Goal: Task Accomplishment & Management: Manage account settings

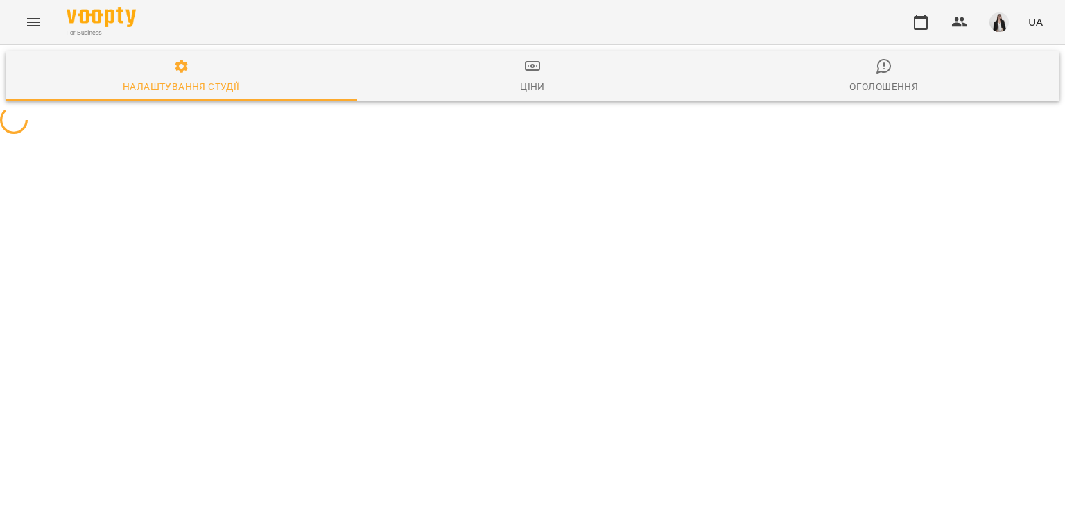
select select "**"
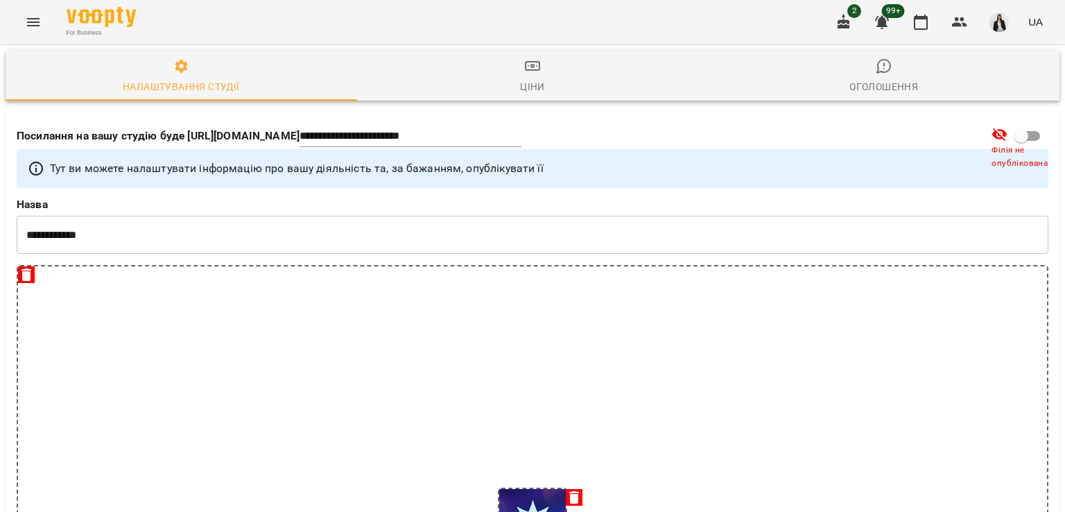
click at [850, 21] on icon "button" at bounding box center [844, 21] width 12 height 15
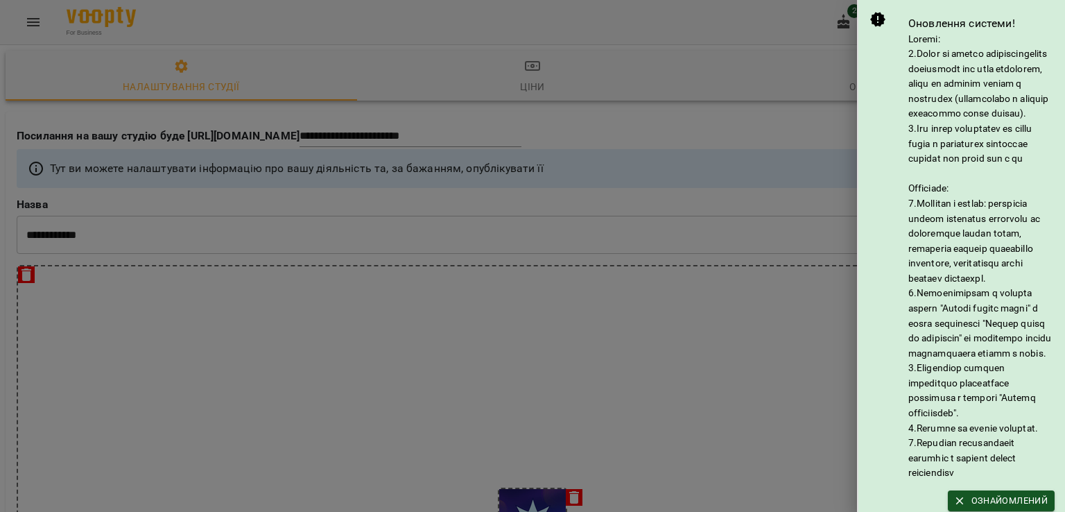
click at [391, 137] on div at bounding box center [532, 256] width 1065 height 512
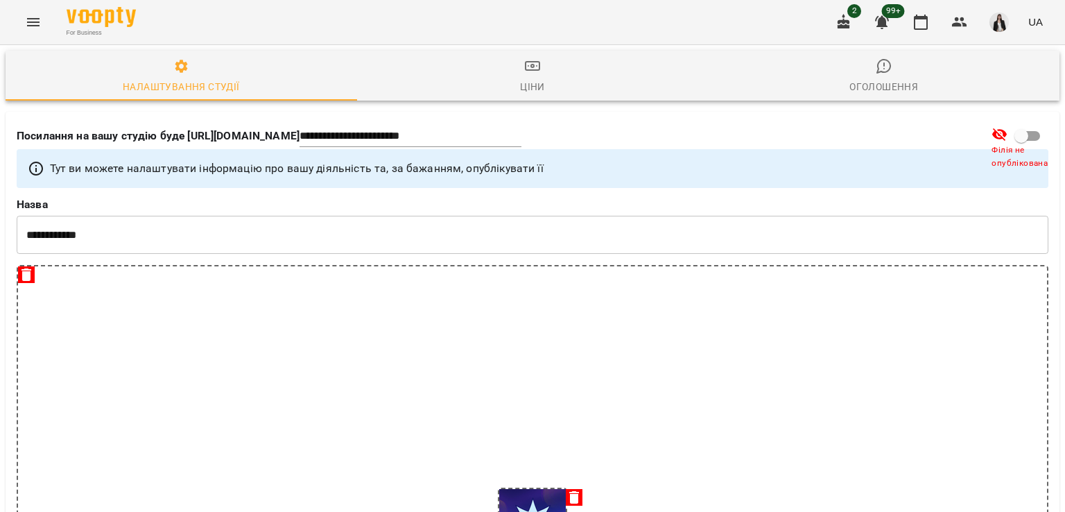
click at [864, 26] on div "2 99+ UA" at bounding box center [937, 22] width 221 height 36
click at [863, 26] on div "2 99+ UA" at bounding box center [937, 22] width 221 height 36
click at [854, 24] on button "button" at bounding box center [843, 22] width 33 height 33
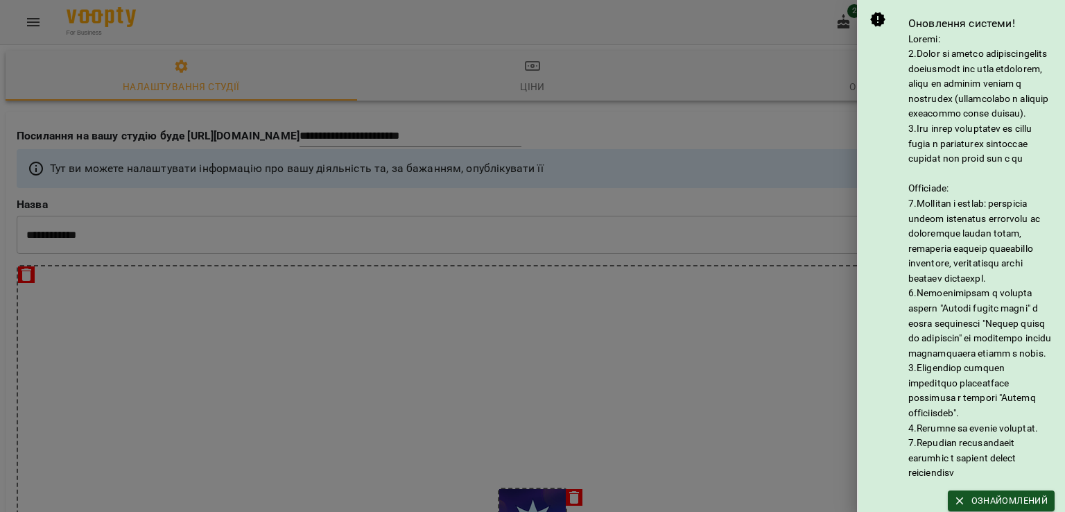
scroll to position [171, 0]
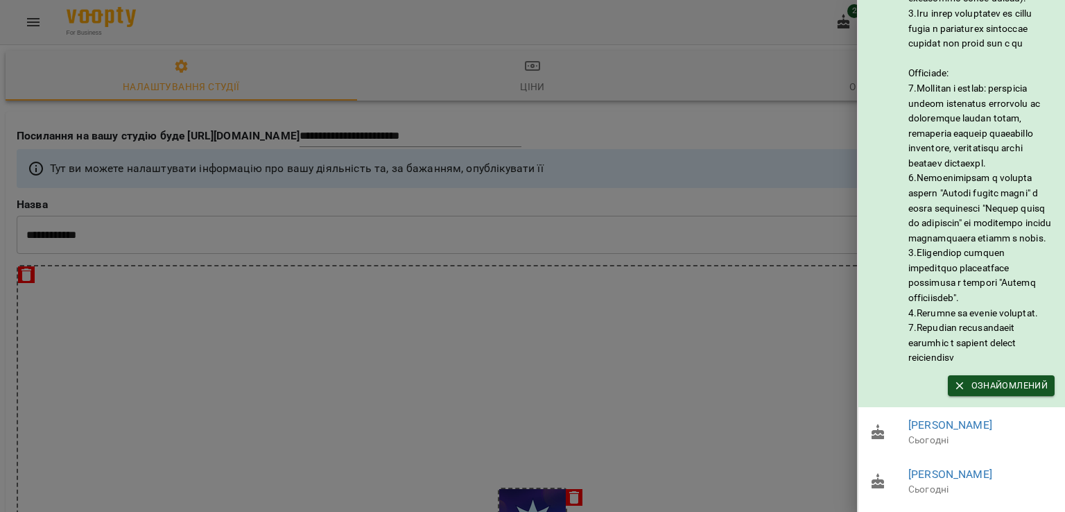
click at [596, 354] on div at bounding box center [532, 256] width 1065 height 512
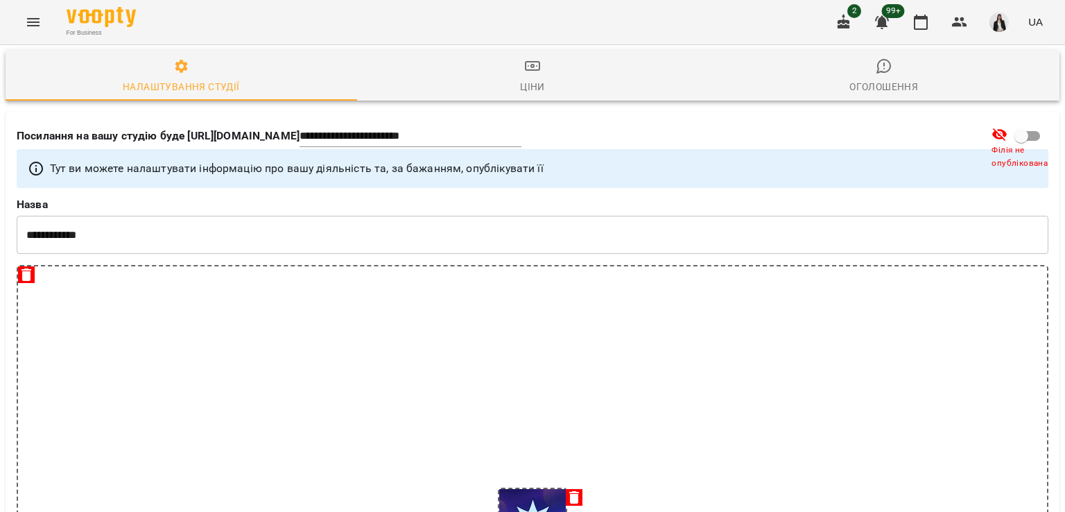
click at [44, 29] on button "Menu" at bounding box center [33, 22] width 33 height 33
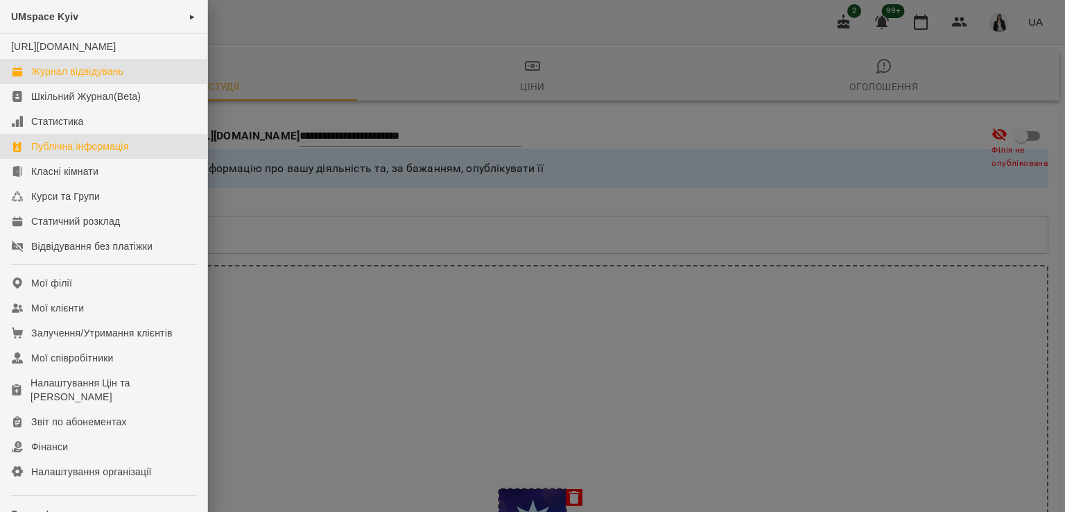
click at [58, 78] on div "Журнал відвідувань" at bounding box center [77, 71] width 92 height 14
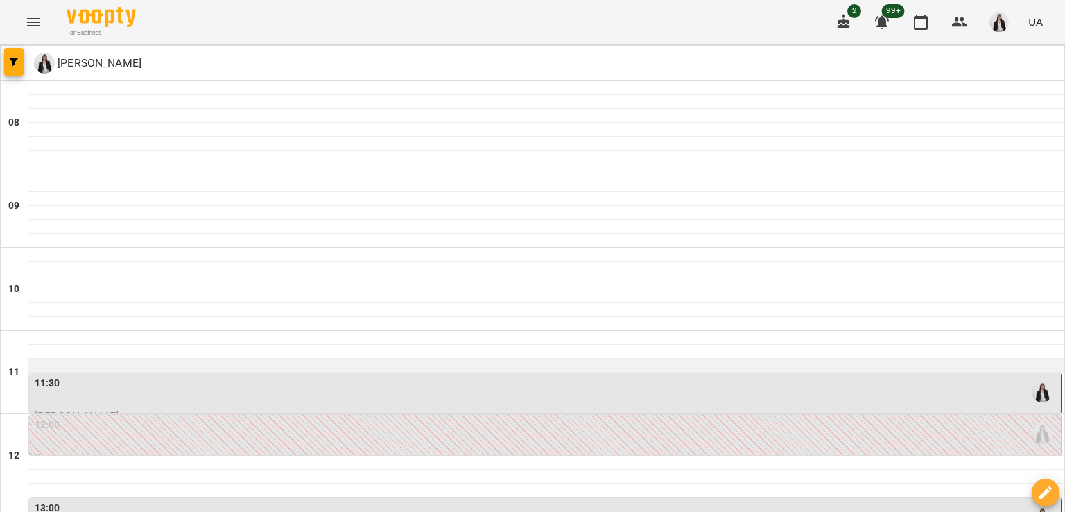
scroll to position [199, 0]
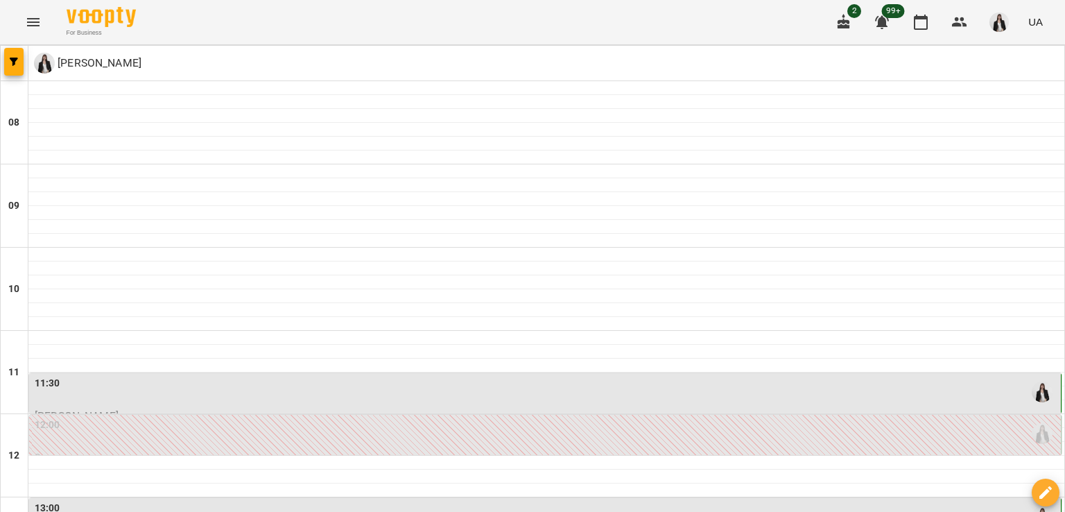
click at [828, 418] on div "12:00" at bounding box center [547, 434] width 1024 height 32
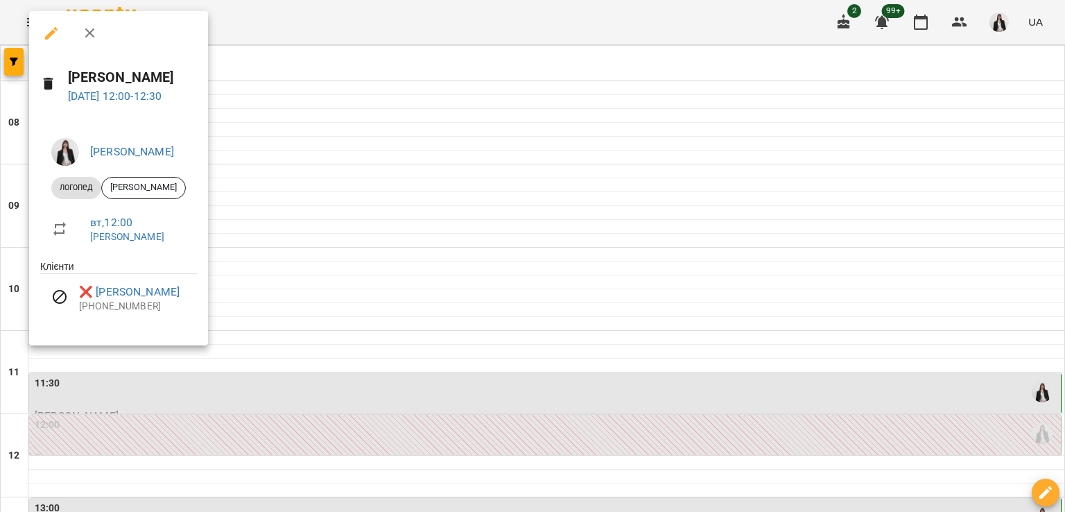
click at [773, 314] on div at bounding box center [532, 256] width 1065 height 512
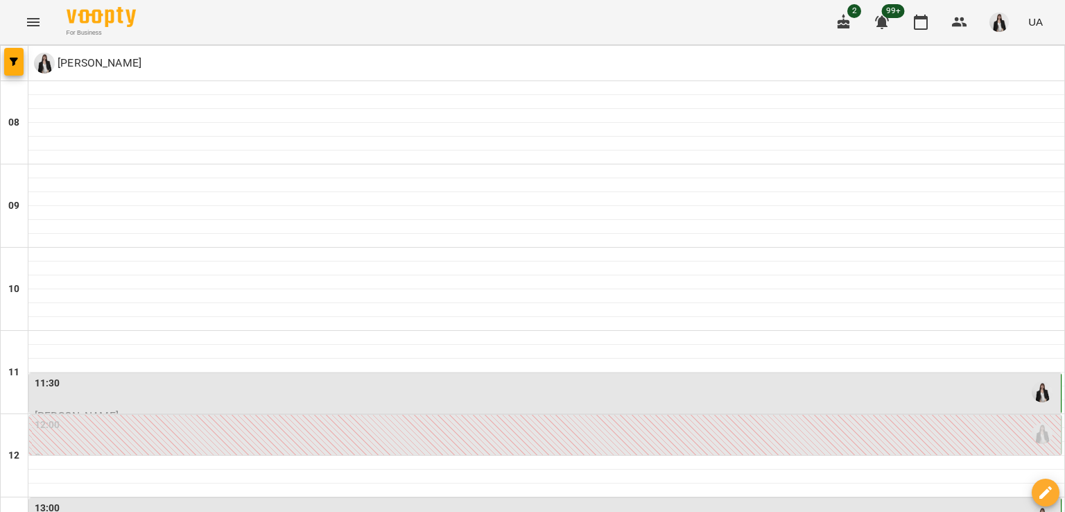
scroll to position [313, 0]
type input "**********"
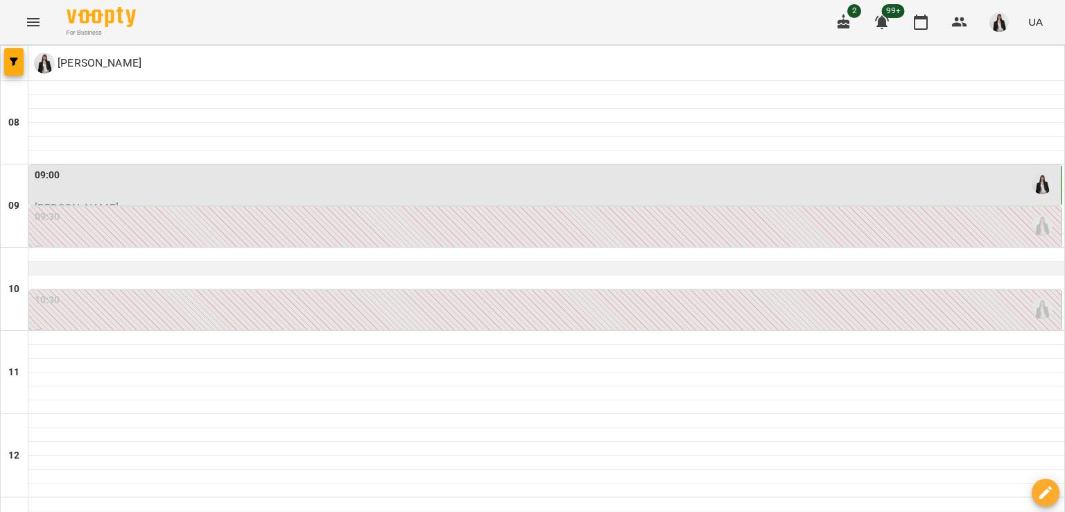
scroll to position [49, 0]
click at [313, 293] on div "10:30" at bounding box center [547, 309] width 1024 height 32
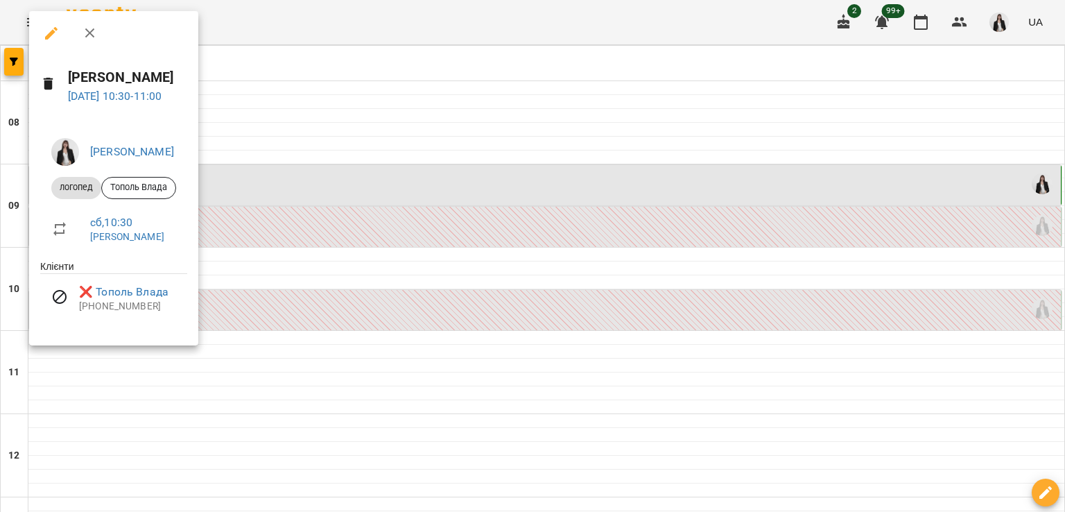
click at [315, 239] on div at bounding box center [532, 256] width 1065 height 512
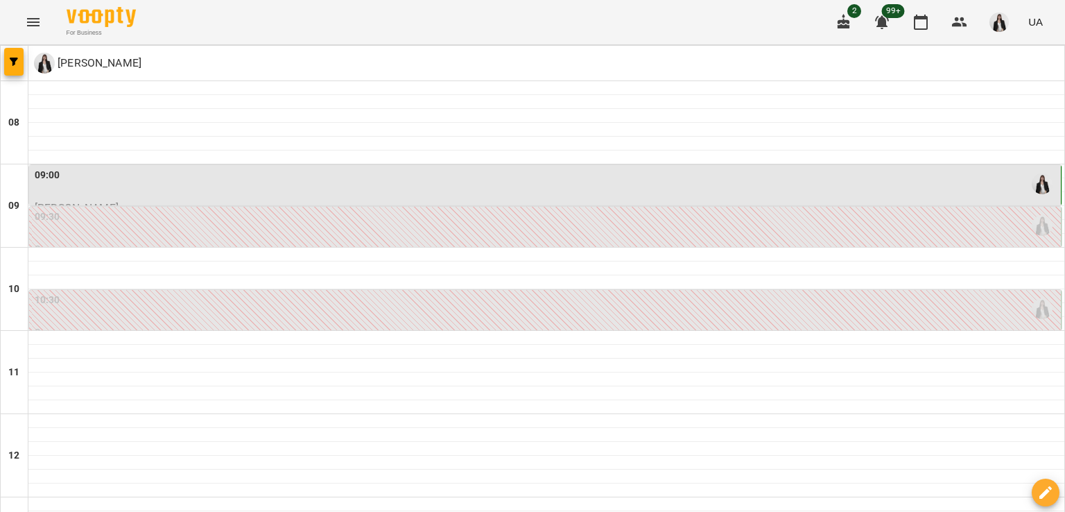
scroll to position [0, 0]
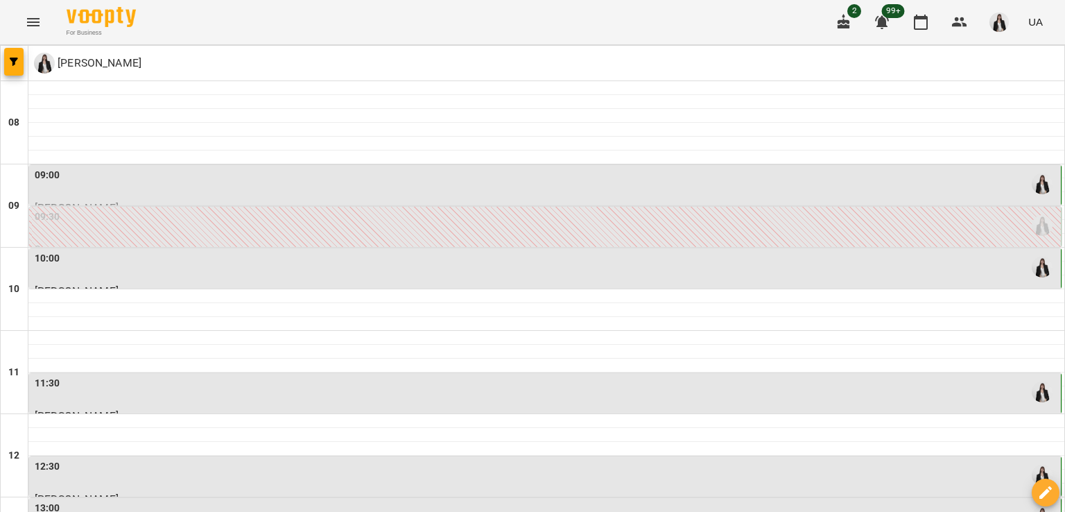
scroll to position [432, 0]
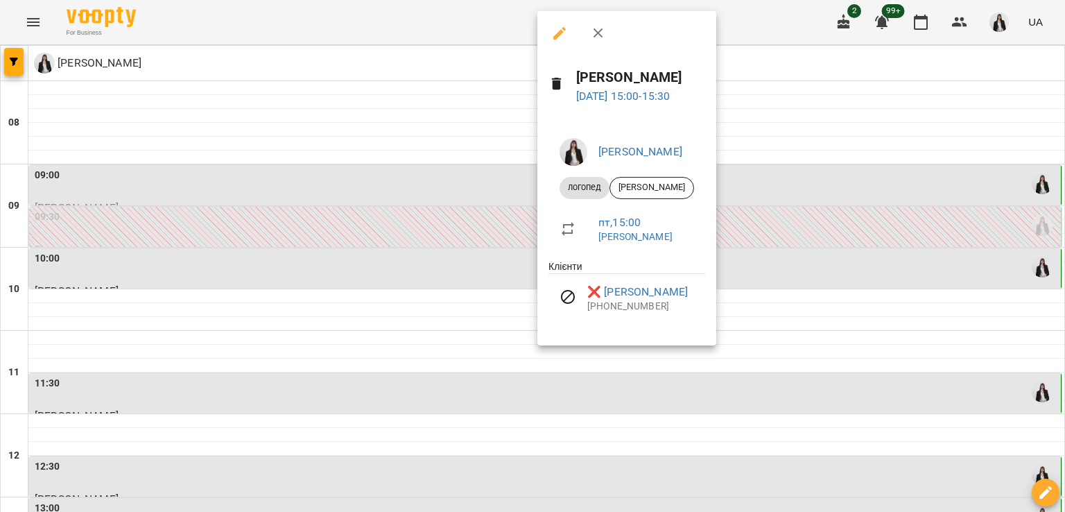
click at [567, 347] on div at bounding box center [532, 256] width 1065 height 512
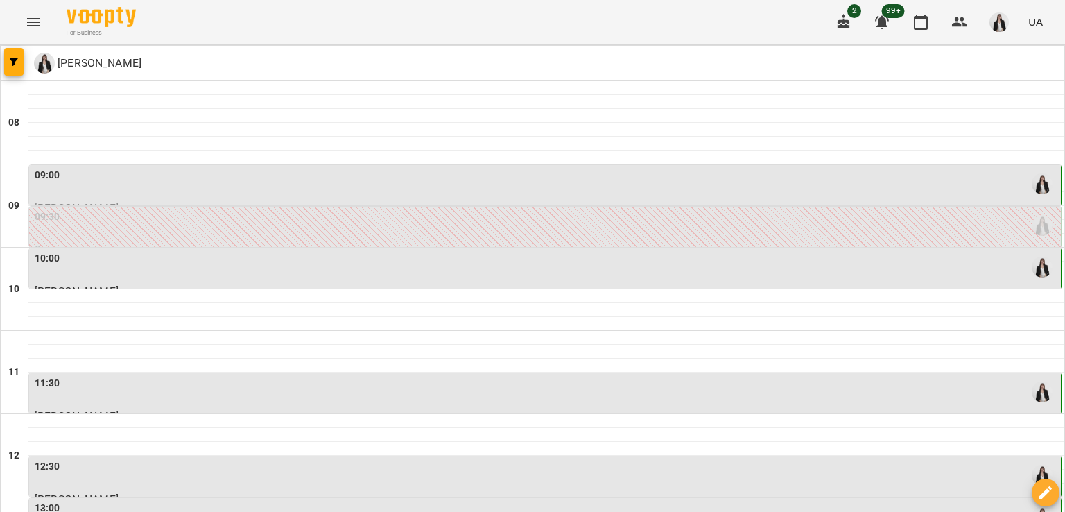
scroll to position [0, 0]
click at [359, 235] on div "09:30" at bounding box center [547, 225] width 1024 height 32
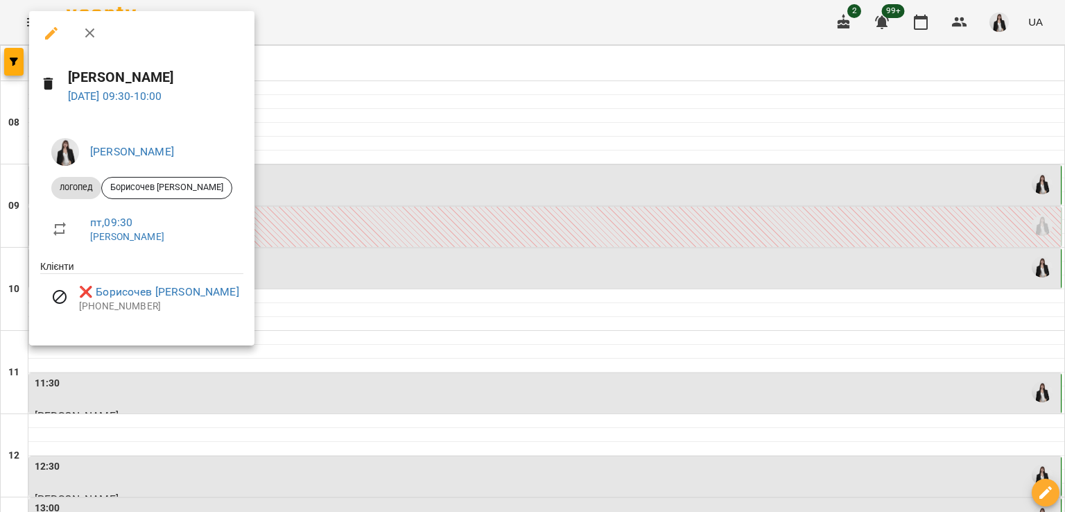
click at [466, 445] on div at bounding box center [532, 256] width 1065 height 512
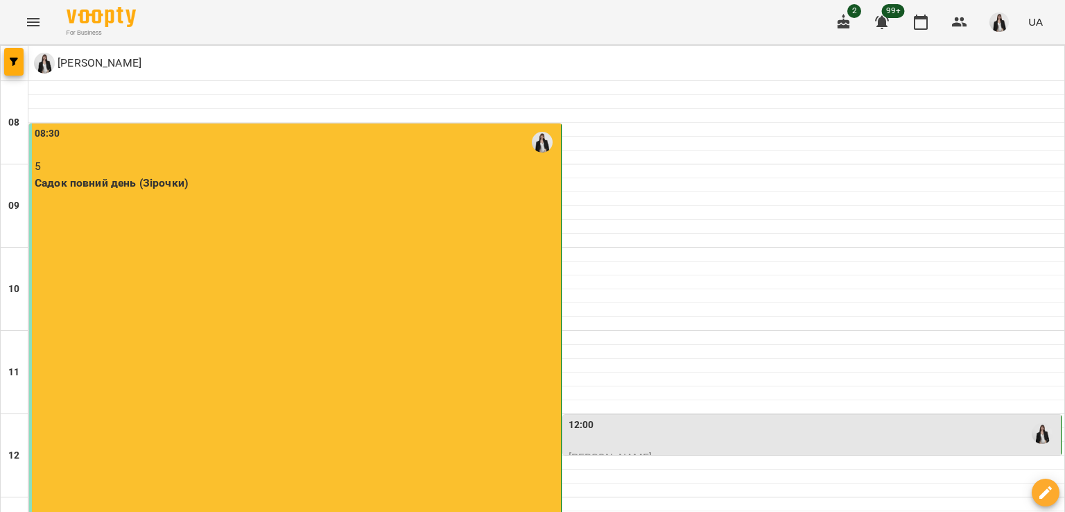
scroll to position [252, 0]
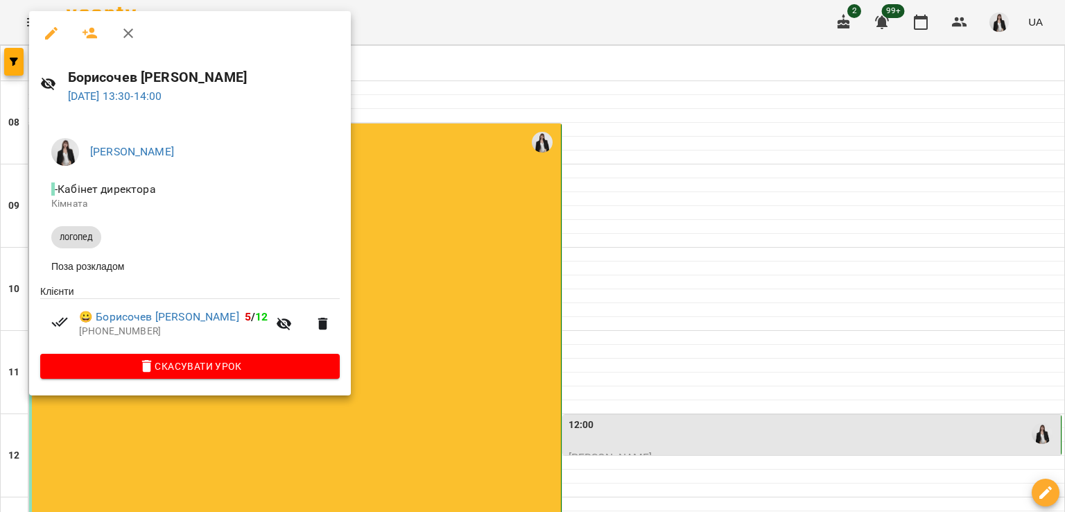
click at [384, 351] on div at bounding box center [532, 256] width 1065 height 512
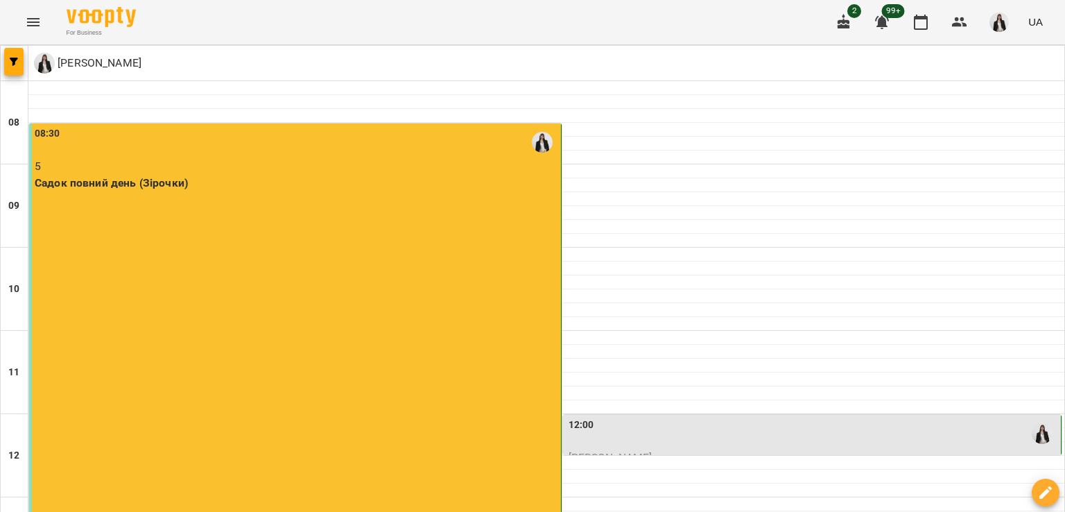
scroll to position [432, 0]
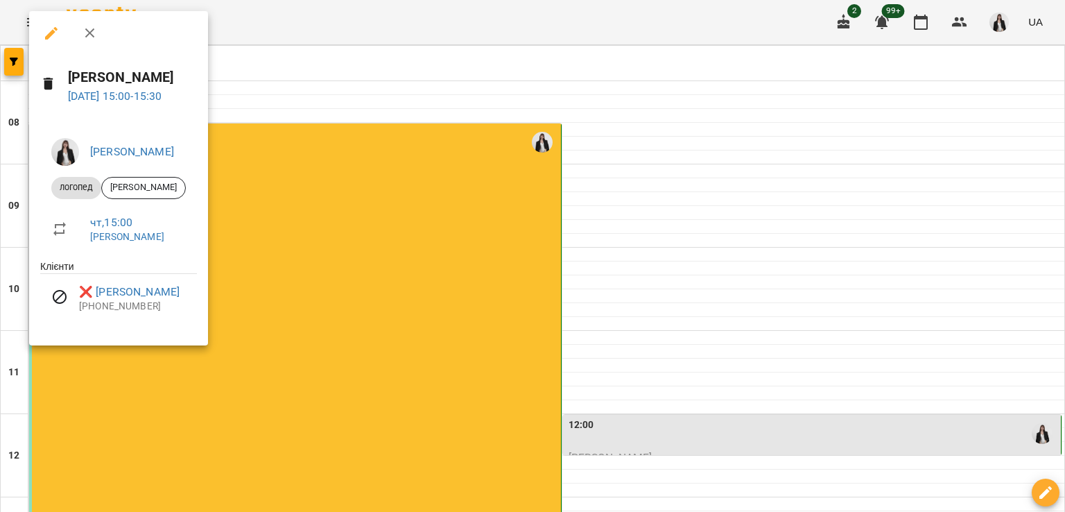
click at [614, 492] on div at bounding box center [532, 256] width 1065 height 512
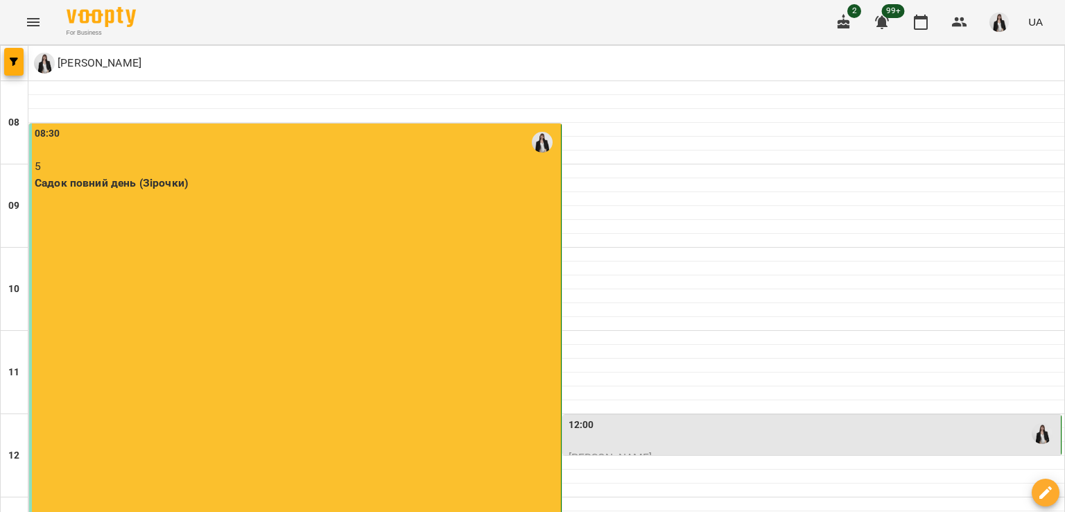
type input "**********"
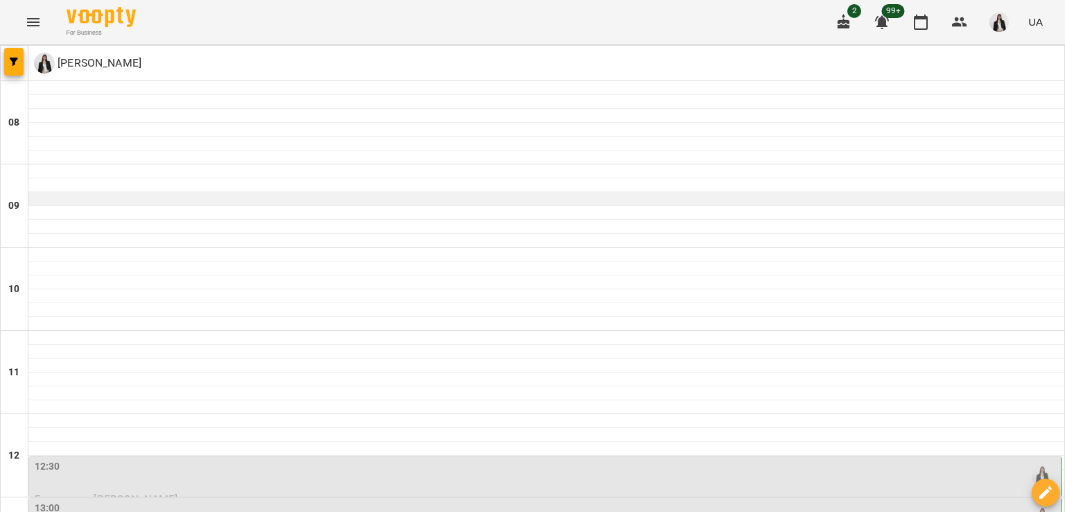
scroll to position [330, 0]
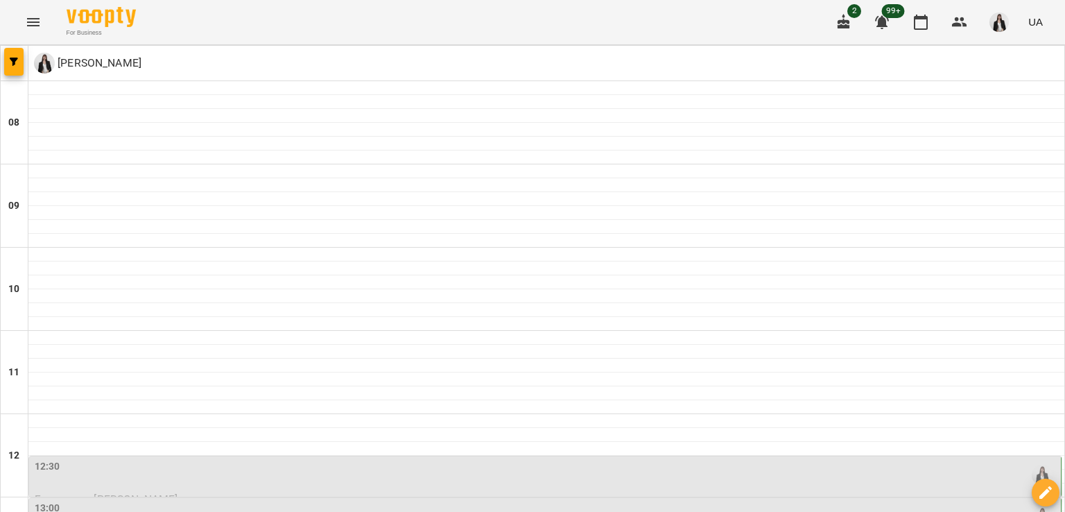
click at [89, 459] on div "12:30" at bounding box center [547, 475] width 1024 height 32
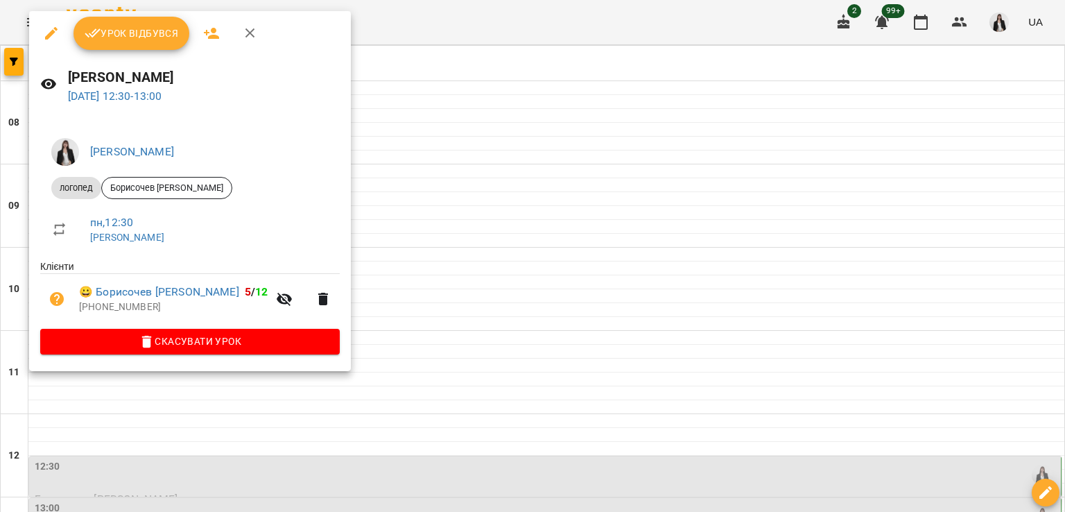
click at [322, 112] on div at bounding box center [532, 256] width 1065 height 512
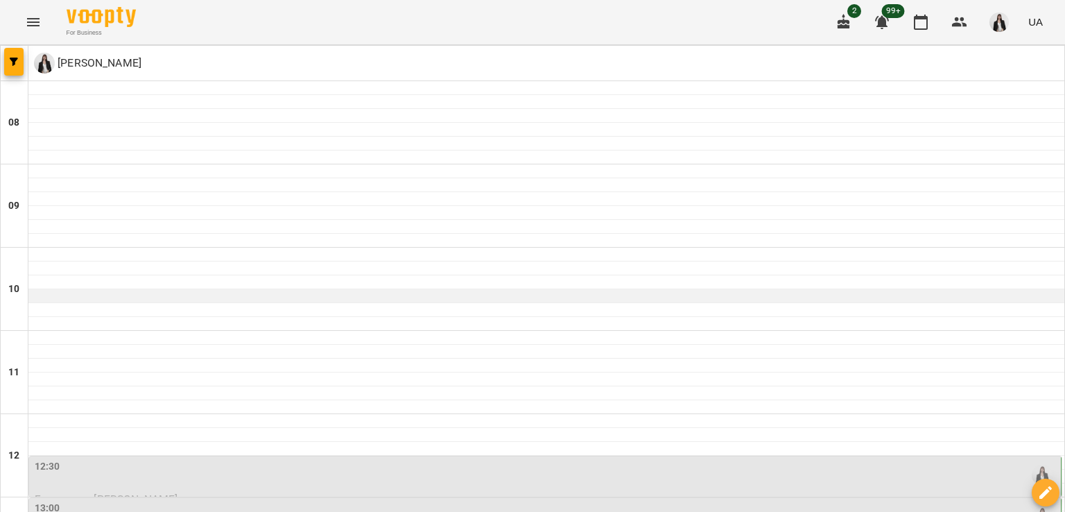
scroll to position [186, 0]
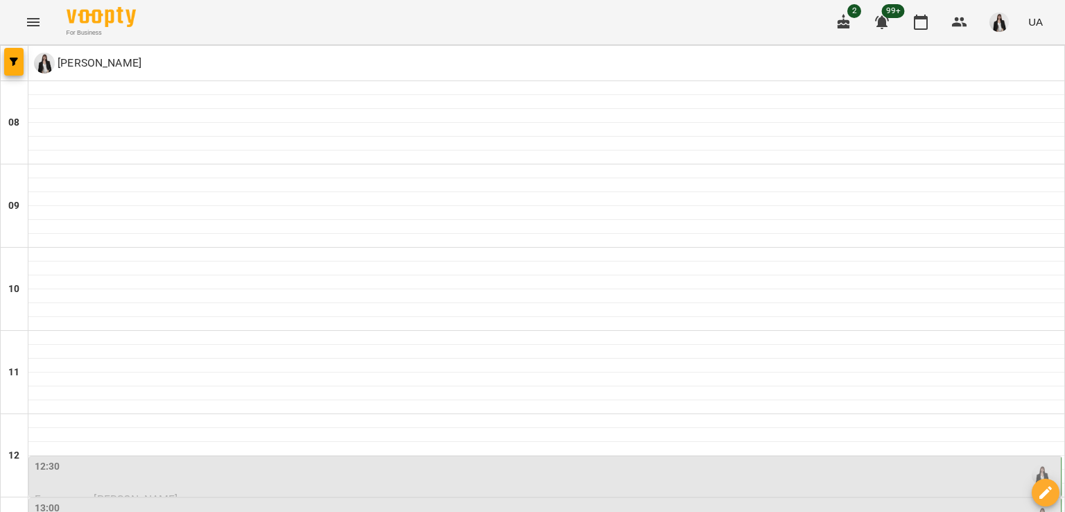
click at [89, 459] on div "12:30" at bounding box center [547, 475] width 1024 height 32
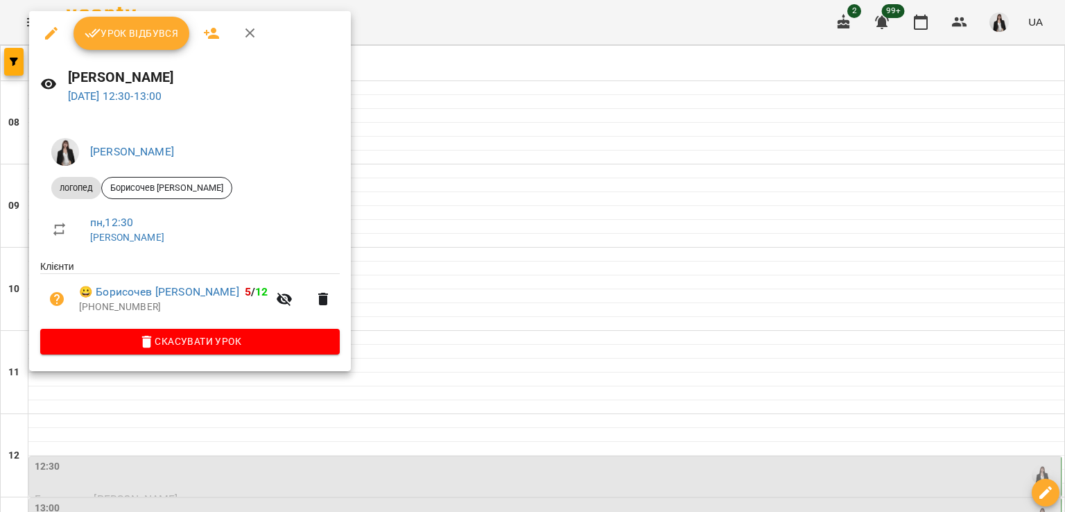
click at [327, 250] on div at bounding box center [532, 256] width 1065 height 512
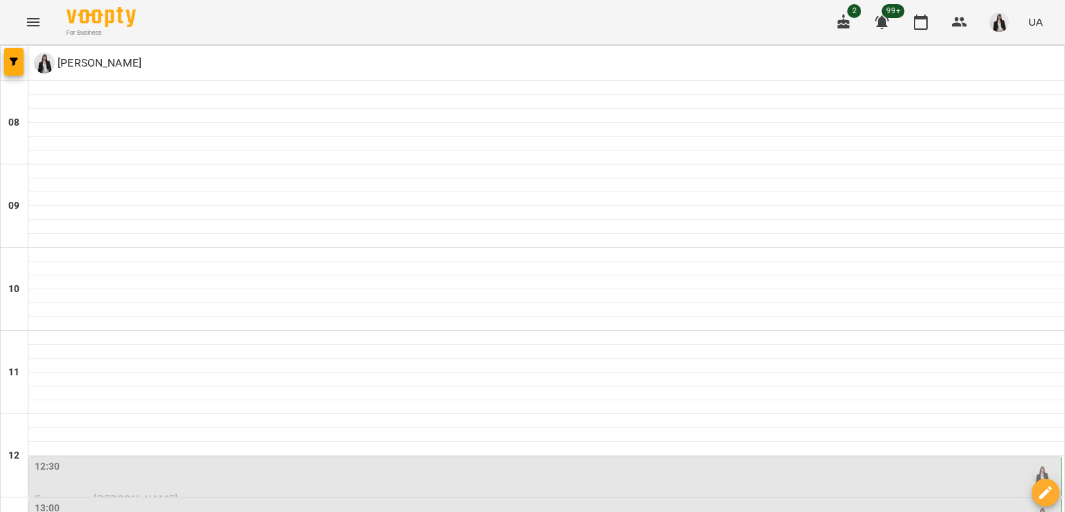
click at [31, 26] on icon "Menu" at bounding box center [33, 22] width 12 height 8
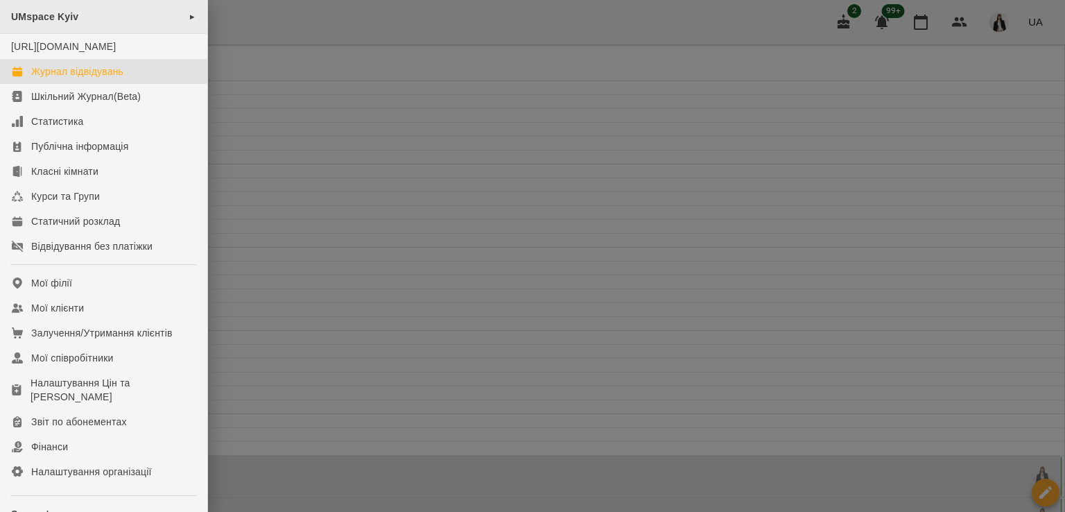
click at [69, 18] on span "UMspace Kyiv" at bounding box center [44, 16] width 67 height 11
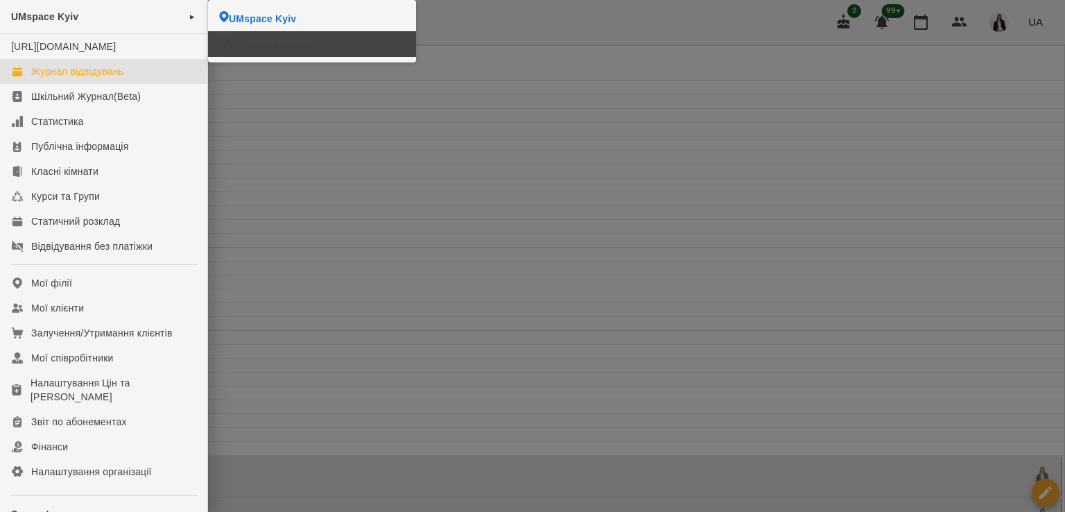
click at [239, 45] on span "Початкова школа" at bounding box center [269, 44] width 80 height 14
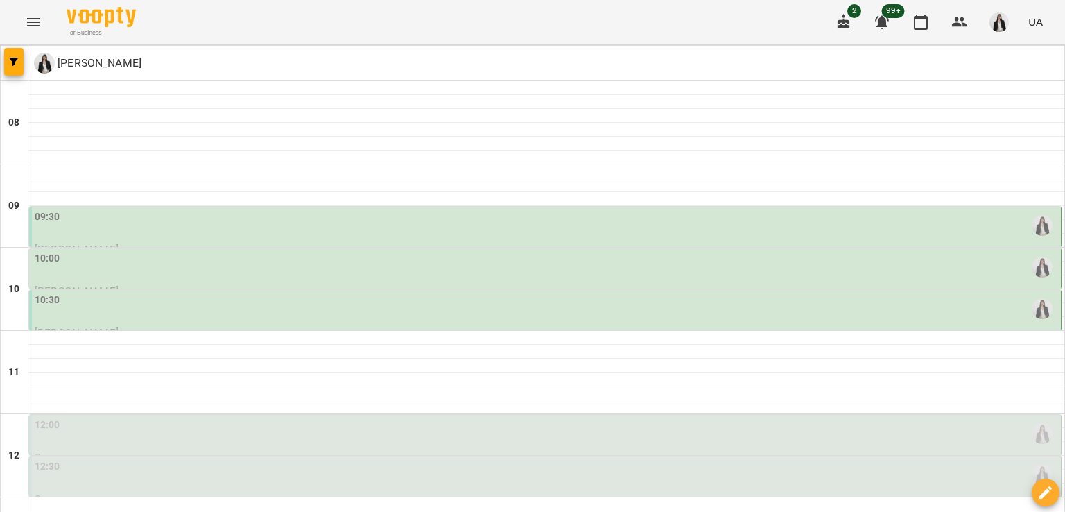
click at [124, 236] on div "09:30" at bounding box center [547, 225] width 1024 height 32
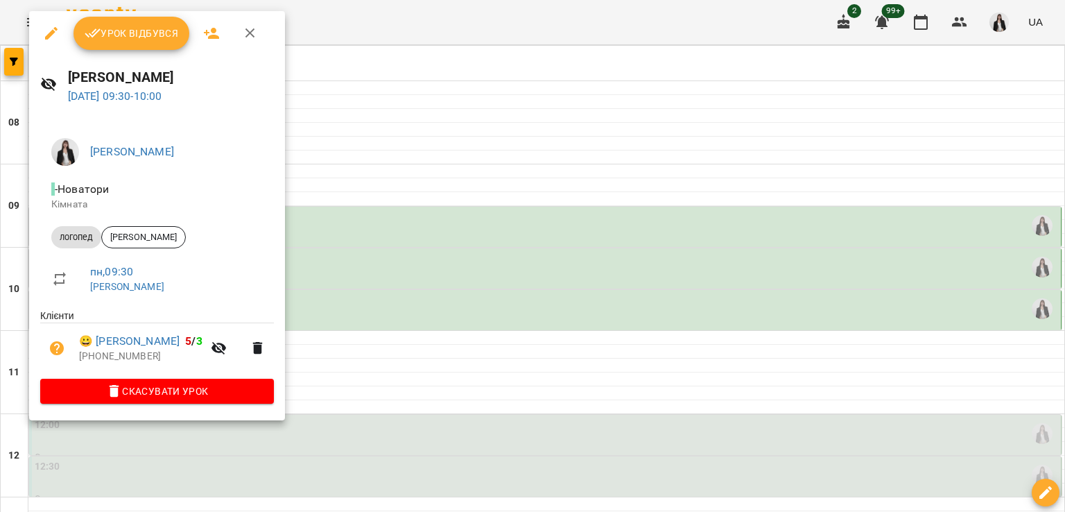
click at [306, 270] on div at bounding box center [532, 256] width 1065 height 512
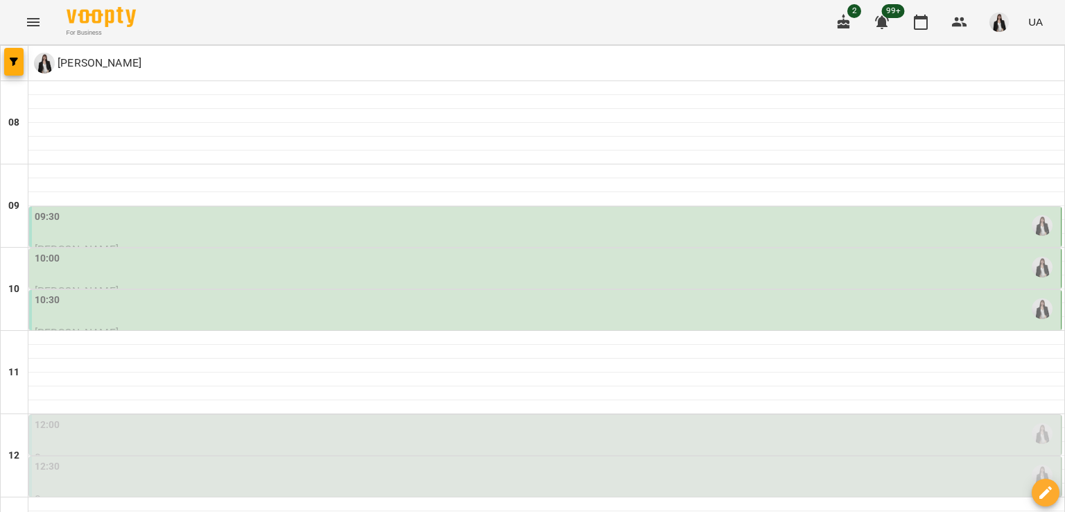
click at [306, 270] on div "10:00" at bounding box center [547, 267] width 1024 height 32
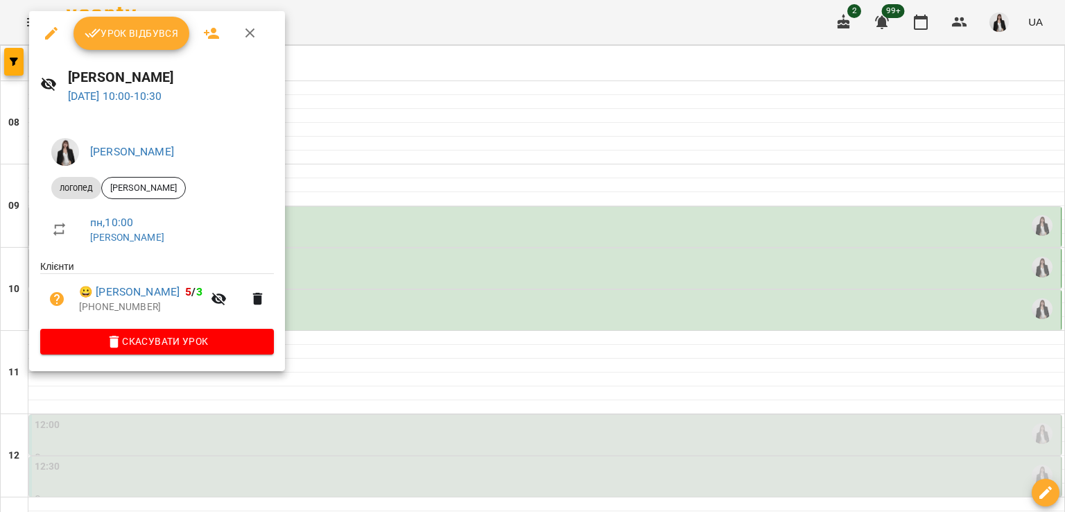
click at [343, 309] on div at bounding box center [532, 256] width 1065 height 512
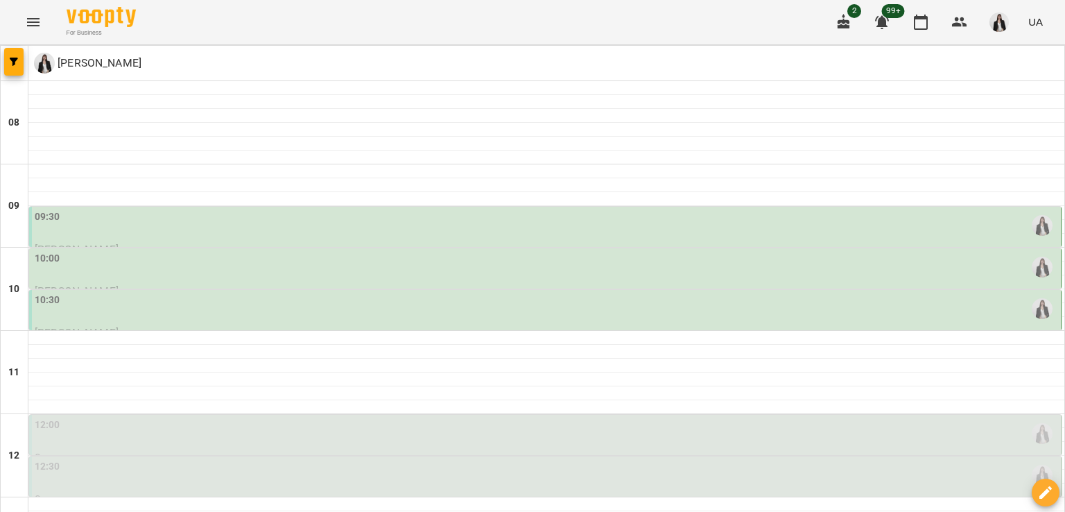
click at [343, 309] on div "10:30" at bounding box center [547, 309] width 1024 height 32
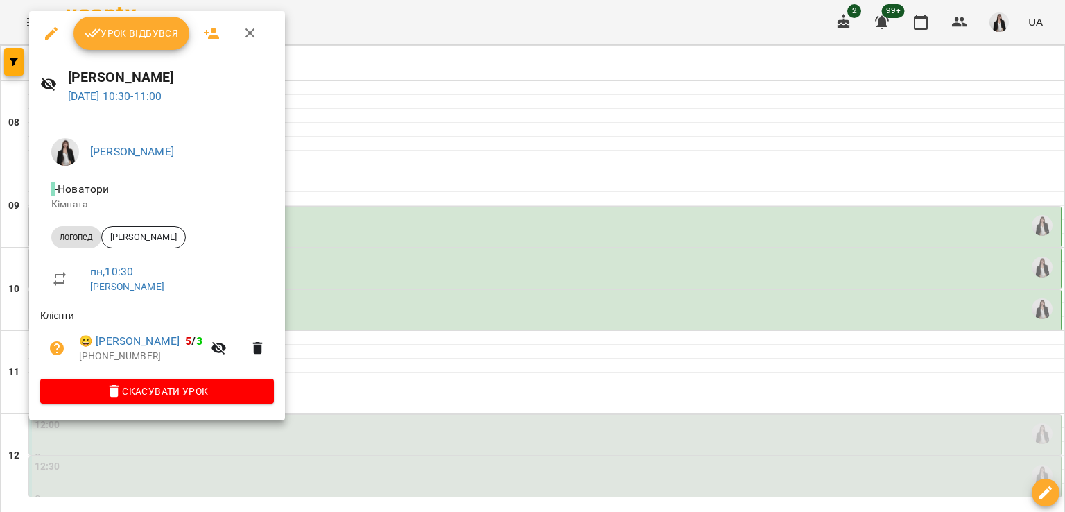
click at [343, 309] on div at bounding box center [532, 256] width 1065 height 512
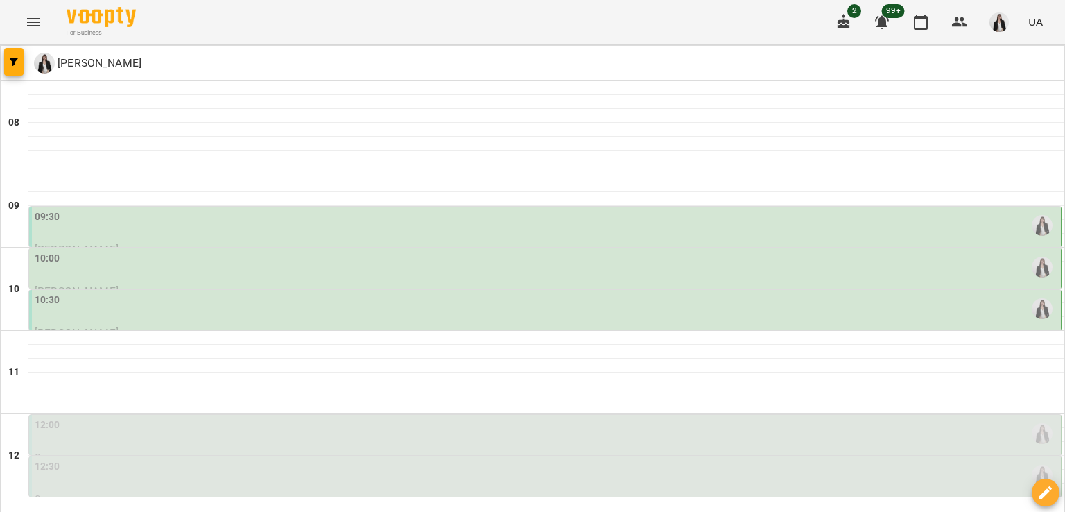
scroll to position [136, 0]
click at [223, 418] on div "12:00" at bounding box center [547, 434] width 1024 height 32
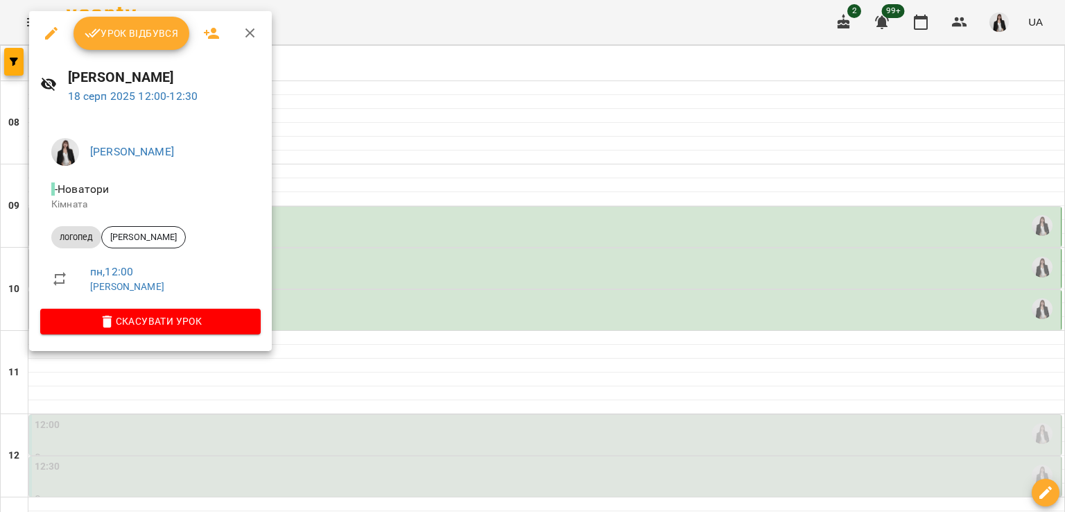
click at [323, 327] on div at bounding box center [532, 256] width 1065 height 512
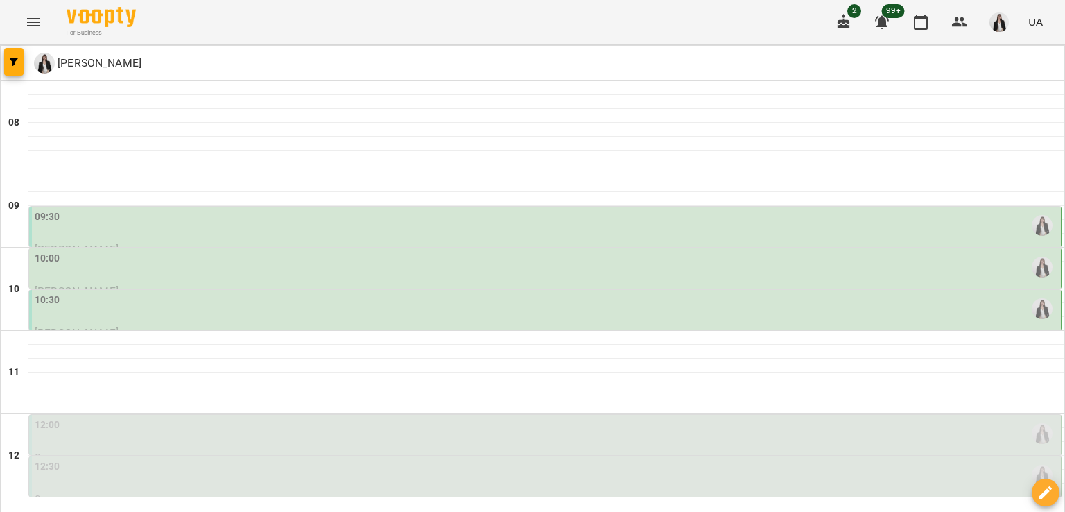
click at [275, 459] on div "12:30" at bounding box center [547, 475] width 1024 height 32
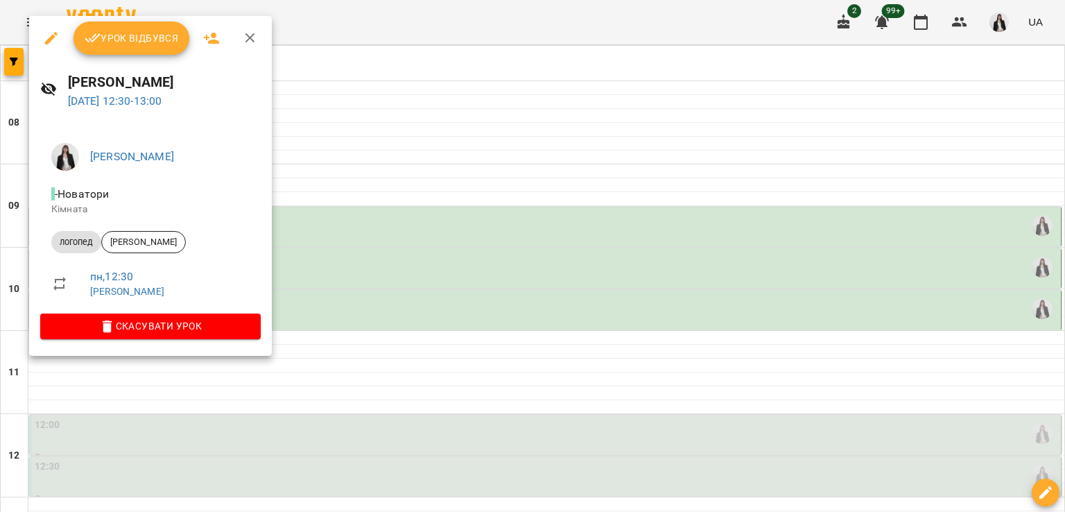
click at [352, 213] on div at bounding box center [532, 256] width 1065 height 512
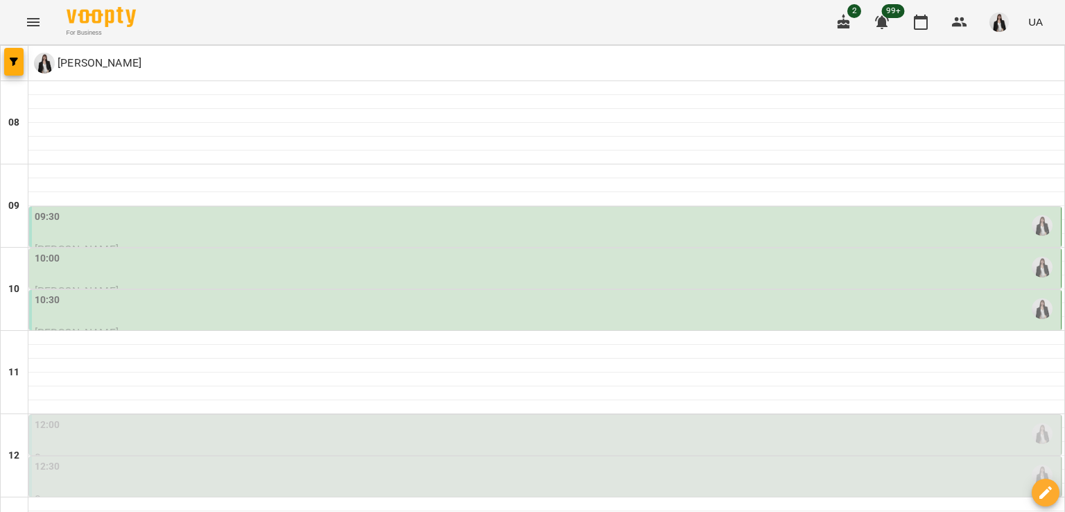
scroll to position [92, 0]
